Goal: Transaction & Acquisition: Purchase product/service

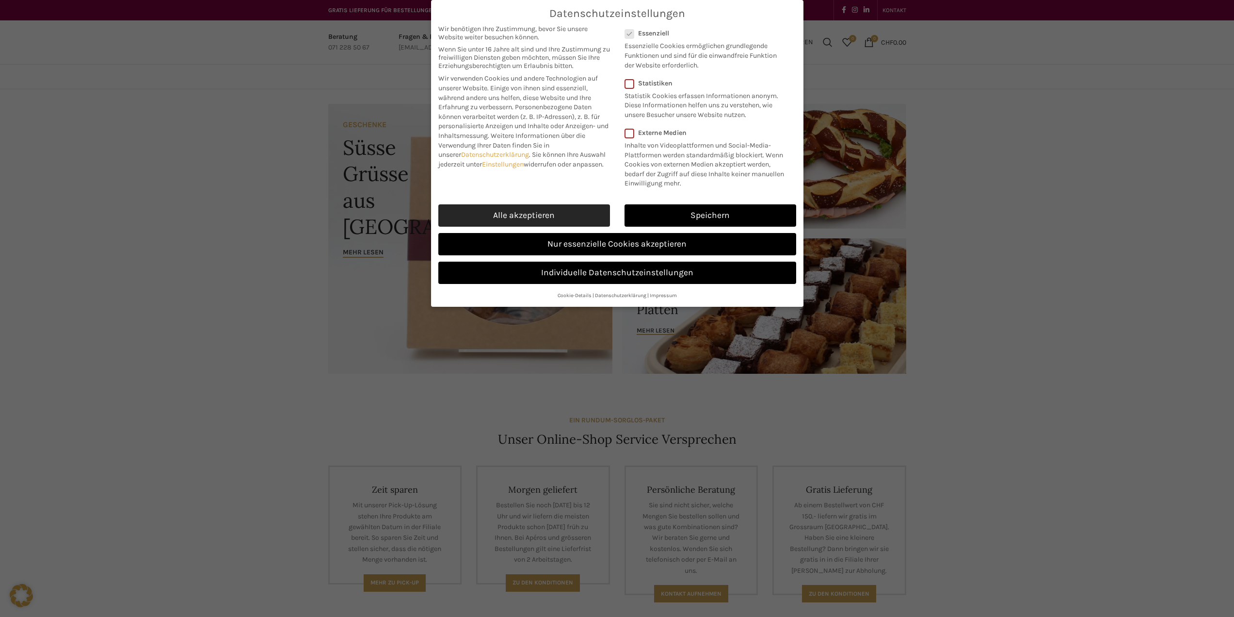
click at [543, 217] on link "Alle akzeptieren" at bounding box center [525, 215] width 172 height 22
checkbox input "true"
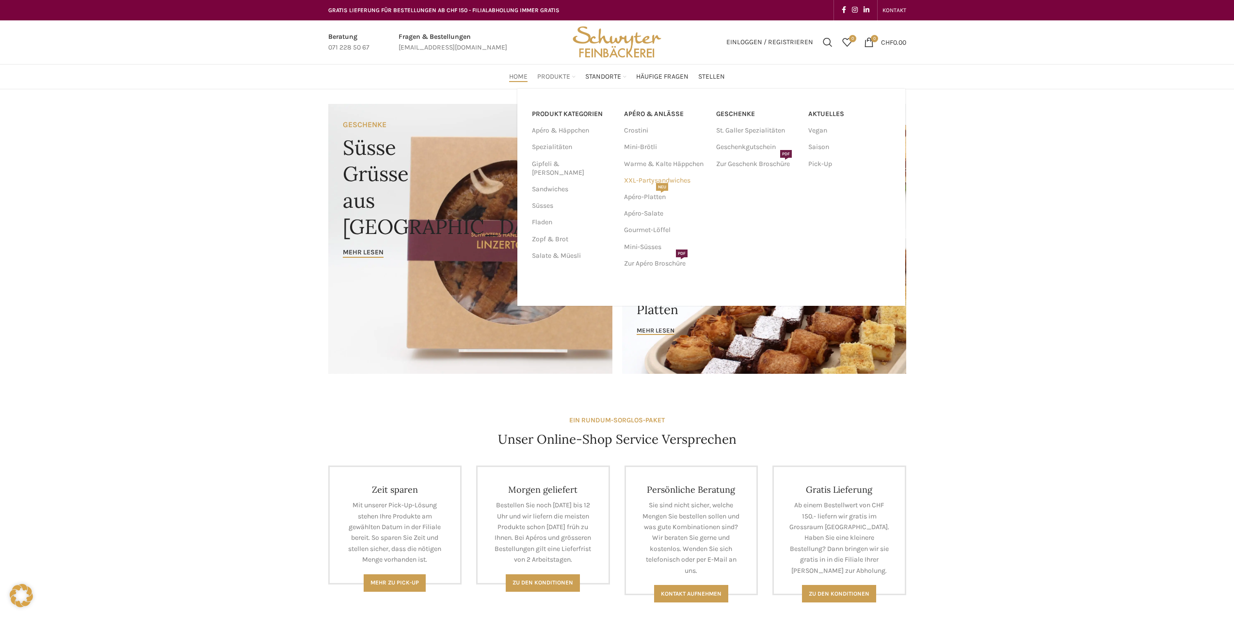
click at [674, 181] on link "XXL-Partysandwiches" at bounding box center [665, 180] width 82 height 16
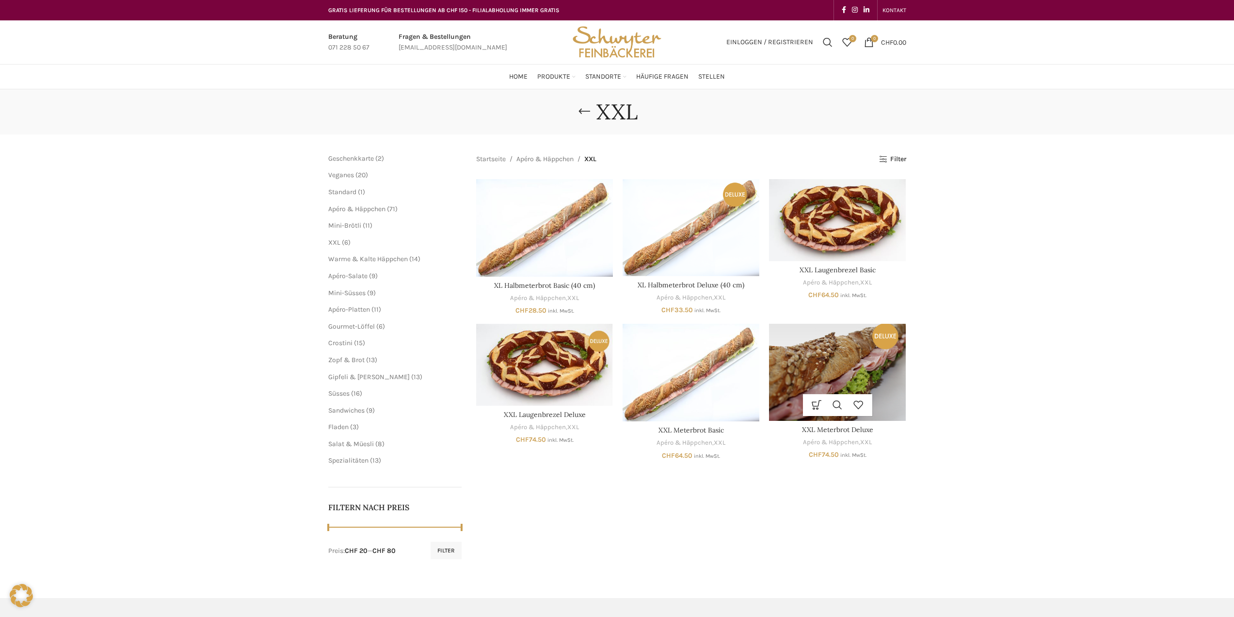
click at [887, 376] on img "XXL Meterbrot Deluxe" at bounding box center [837, 372] width 137 height 97
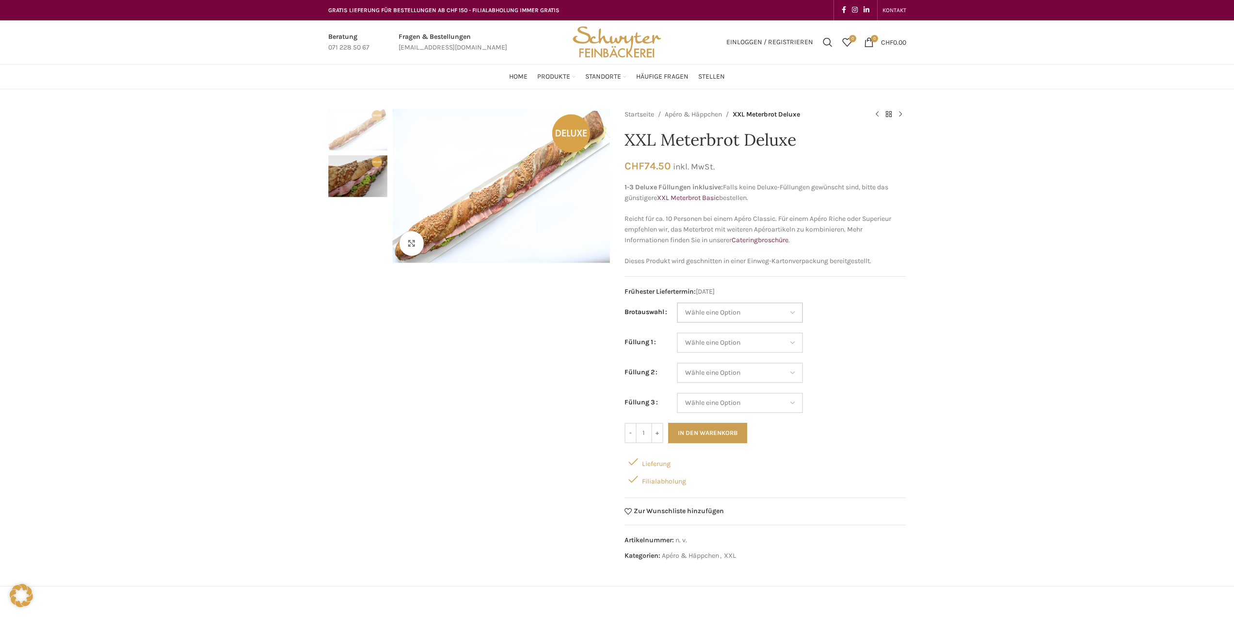
click at [794, 312] on select "Wähle eine Option Baguette Paillasse dunkel Paillasse knusper (Bild) Laugenbagu…" at bounding box center [740, 312] width 126 height 20
click at [861, 341] on td "Wähle eine Option Lachs (Deluxe) Roastbeef (Deluxe) Rohschinken (Deluxe) Mostbr…" at bounding box center [791, 347] width 229 height 30
click at [790, 317] on select "Wähle eine Option Baguette Paillasse dunkel Paillasse knusper (Bild) Laugenbagu…" at bounding box center [740, 312] width 126 height 20
click at [863, 377] on td "Wähle eine Option Lachs (Deluxe) Roastbeef (Deluxe) Rohschinken (Deluxe) Mostbr…" at bounding box center [791, 377] width 229 height 30
click at [790, 337] on select "Wähle eine Option Lachs (Deluxe) Roastbeef (Deluxe) Rohschinken (Deluxe) Mostbr…" at bounding box center [740, 342] width 126 height 20
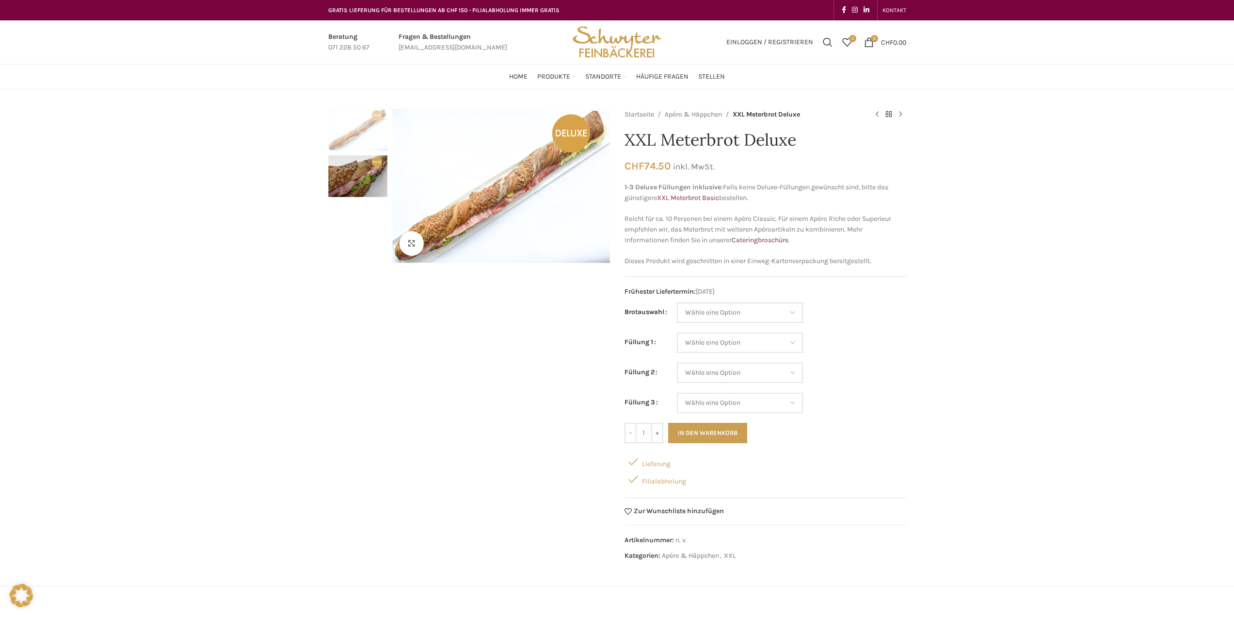
click at [869, 340] on td "Wähle eine Option Lachs (Deluxe) Roastbeef (Deluxe) Rohschinken (Deluxe) Mostbr…" at bounding box center [791, 347] width 229 height 30
click at [790, 345] on select "Wähle eine Option Lachs (Deluxe) Roastbeef (Deluxe) Rohschinken (Deluxe) Mostbr…" at bounding box center [740, 342] width 126 height 20
click at [869, 410] on td "Wähle eine Option Lachs (Deluxe) Roastbeef (Deluxe) Rohschinken (Deluxe) Mostbr…" at bounding box center [791, 402] width 229 height 20
